Goal: Find specific page/section: Find specific page/section

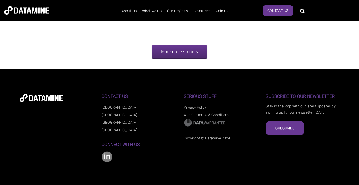
scroll to position [1179, 0]
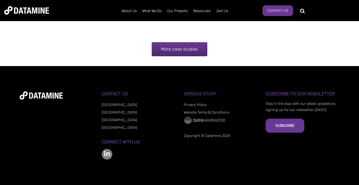
click at [191, 56] on link "More case studies" at bounding box center [180, 49] width 56 height 14
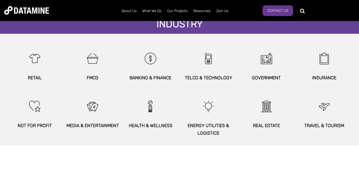
scroll to position [358, 0]
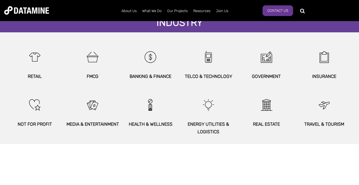
click at [0, 0] on img at bounding box center [0, 0] width 0 height 0
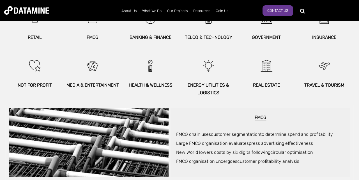
scroll to position [397, 0]
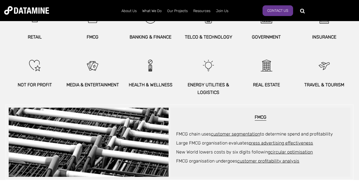
click at [251, 133] on link "customer segmentation" at bounding box center [235, 133] width 49 height 5
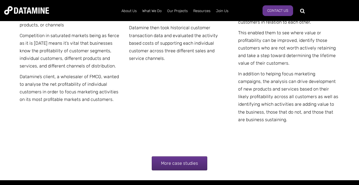
scroll to position [1065, 0]
